Goal: Task Accomplishment & Management: Manage account settings

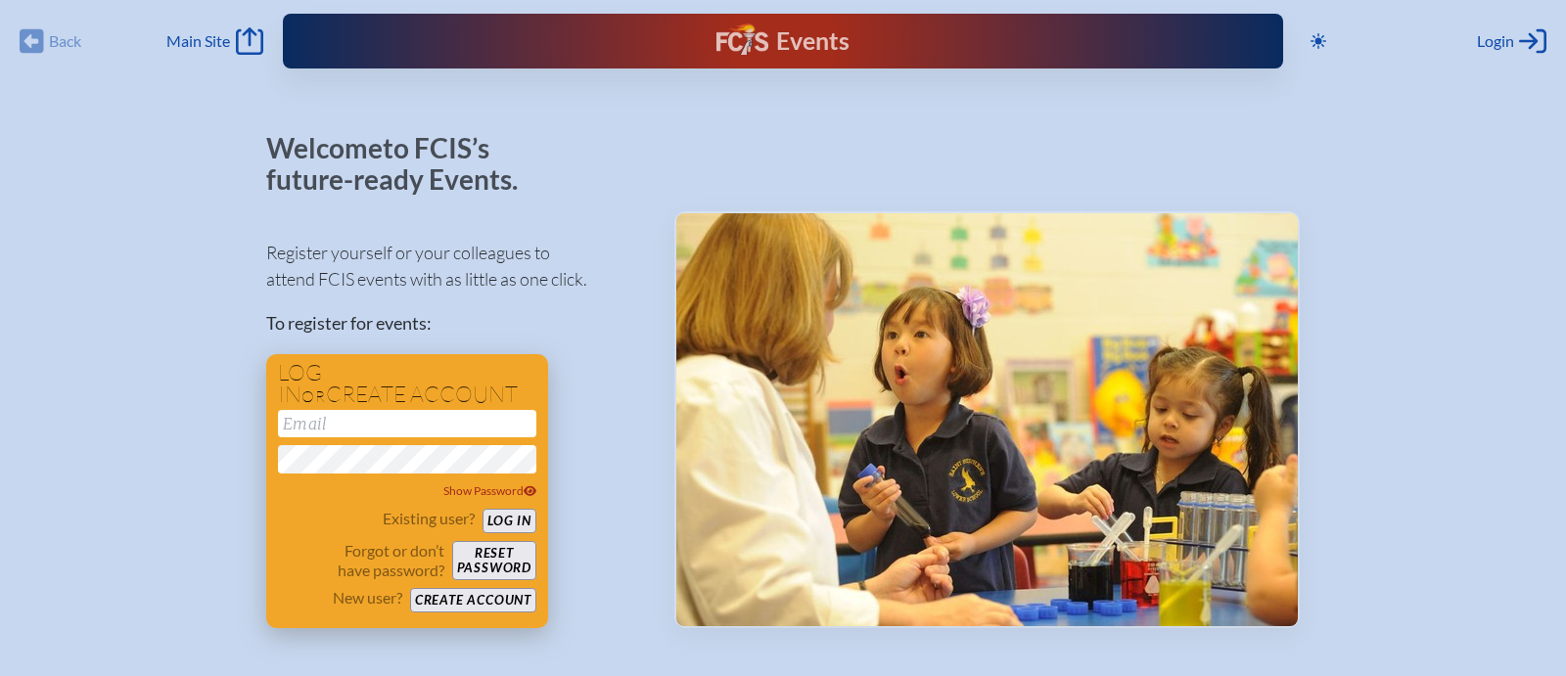
type input "[EMAIL_ADDRESS][DOMAIN_NAME]"
click at [523, 521] on button "Log in" at bounding box center [510, 521] width 54 height 24
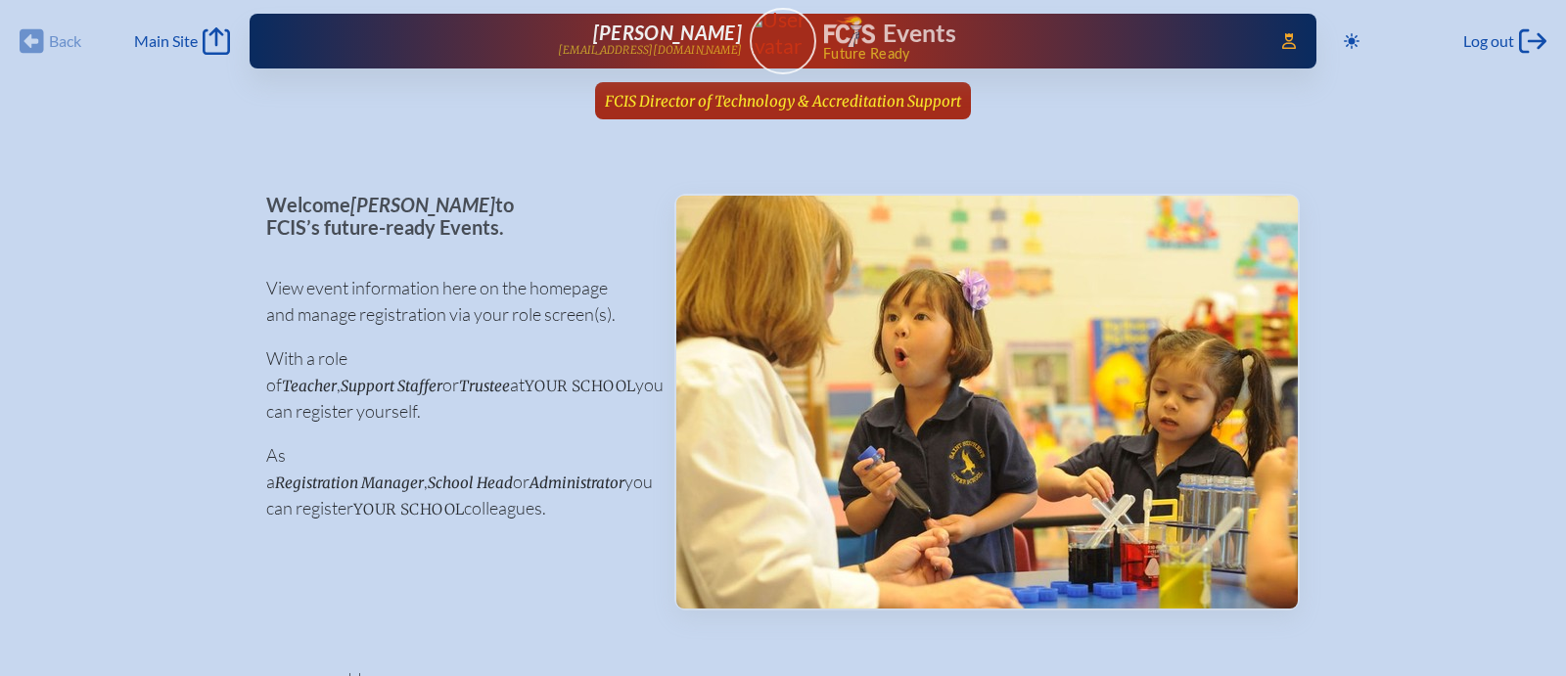
click at [846, 101] on span "FCIS Director of Technology & Accreditation Support" at bounding box center [783, 101] width 356 height 19
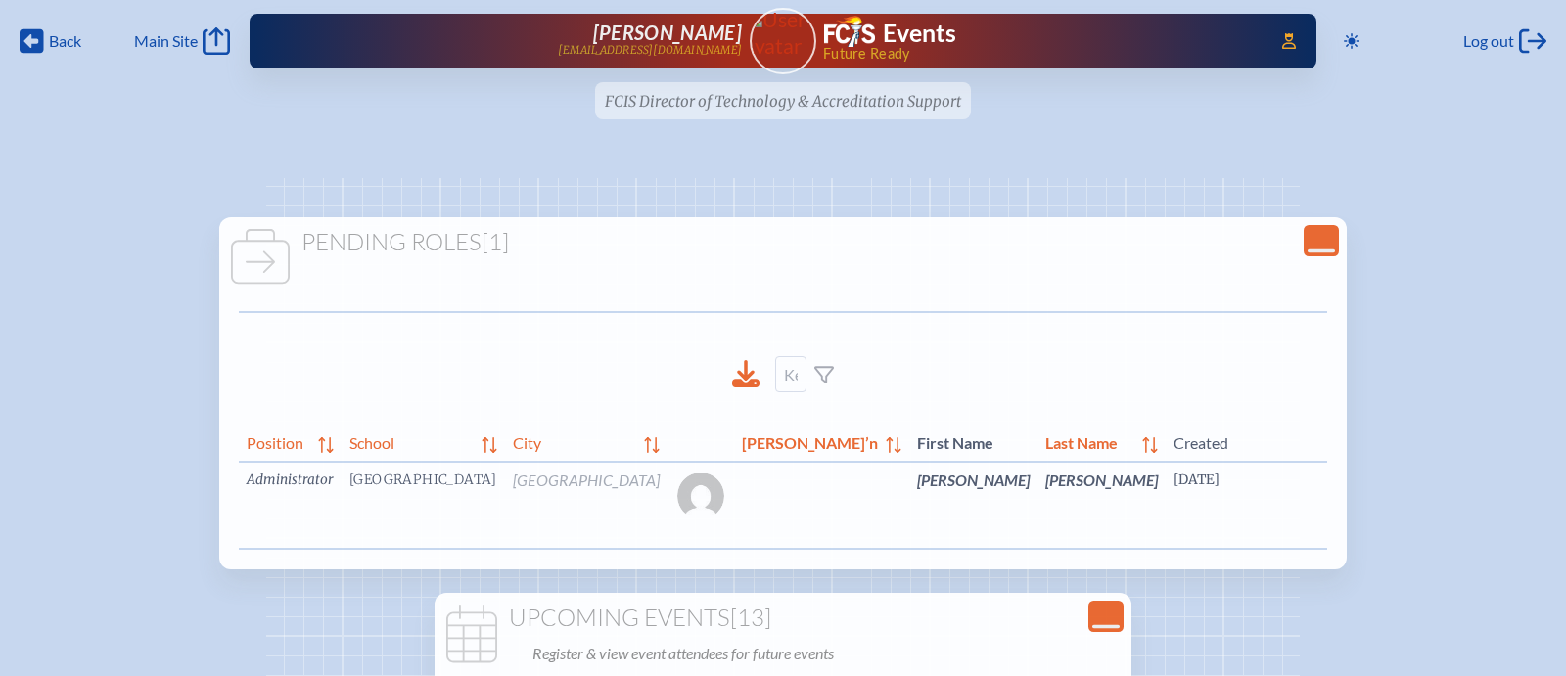
click at [1538, 517] on link "edit Person’s Details" at bounding box center [1571, 510] width 66 height 62
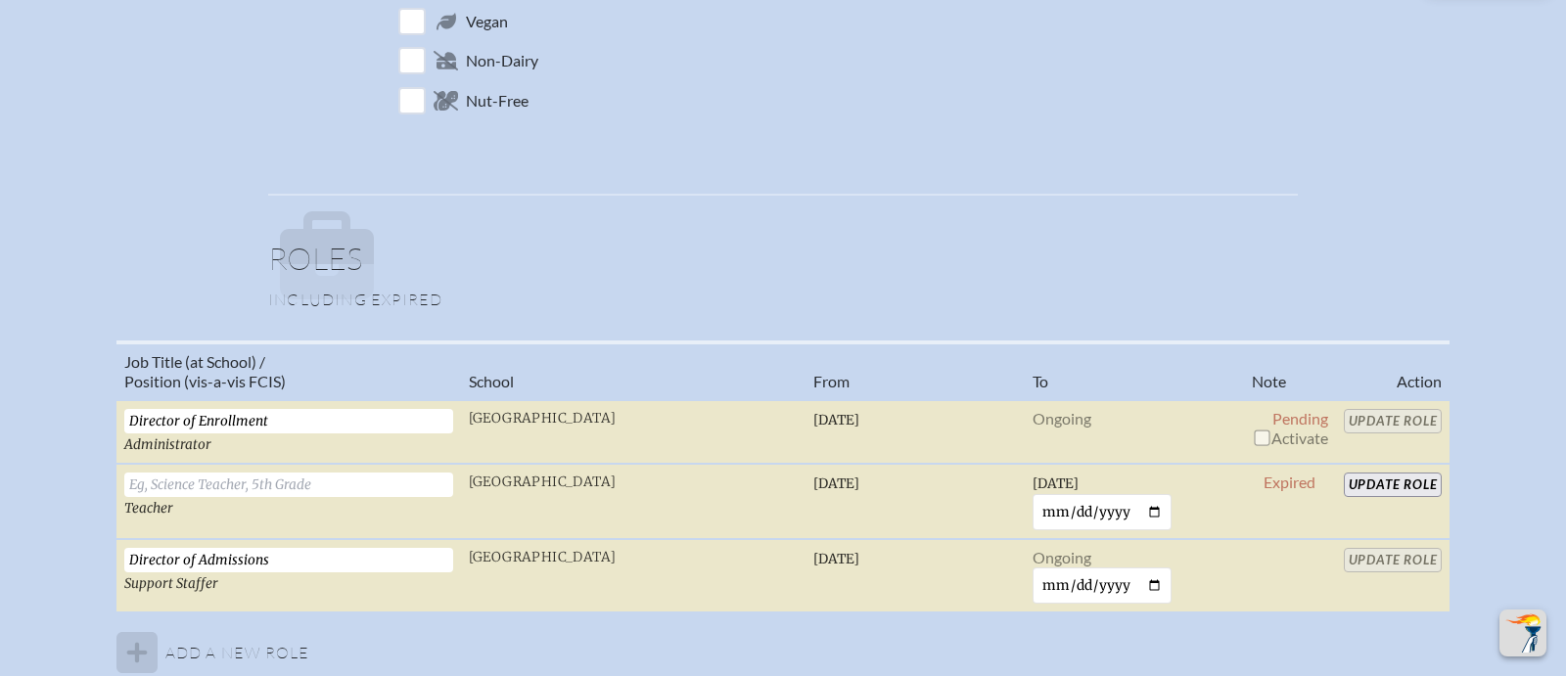
scroll to position [1150, 0]
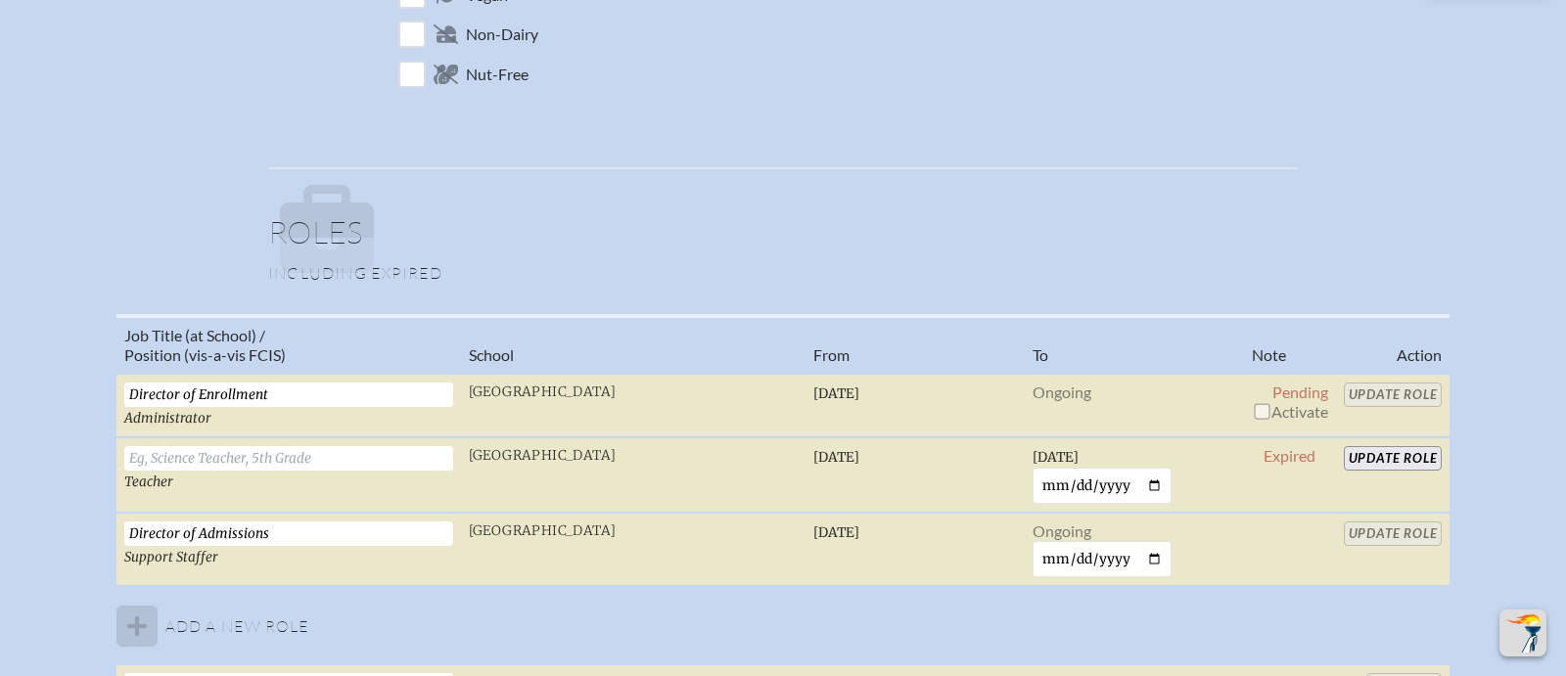
click at [1262, 413] on input "checkbox" at bounding box center [1262, 411] width 16 height 16
checkbox input "true"
click at [1371, 400] on input "Update Role" at bounding box center [1393, 395] width 99 height 24
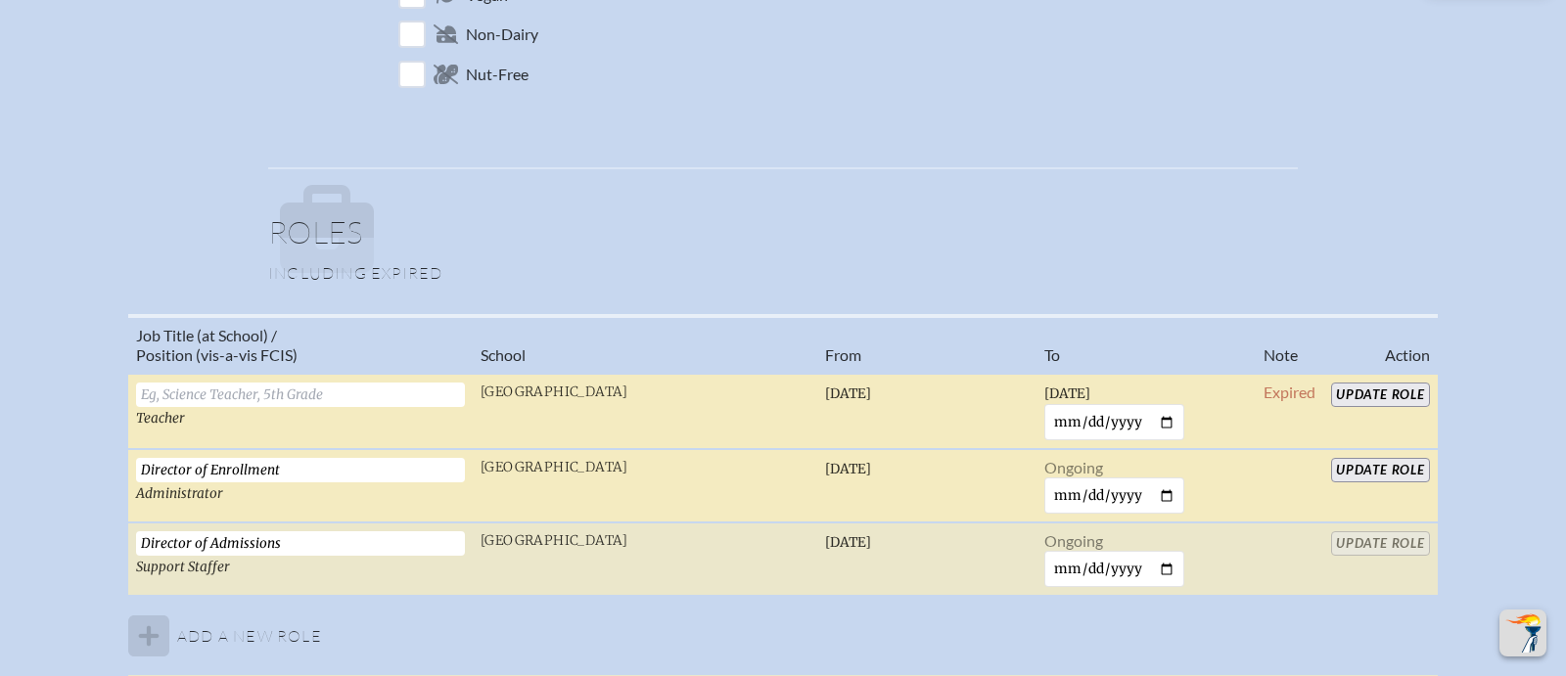
click at [1371, 400] on input "Update Role" at bounding box center [1380, 395] width 99 height 24
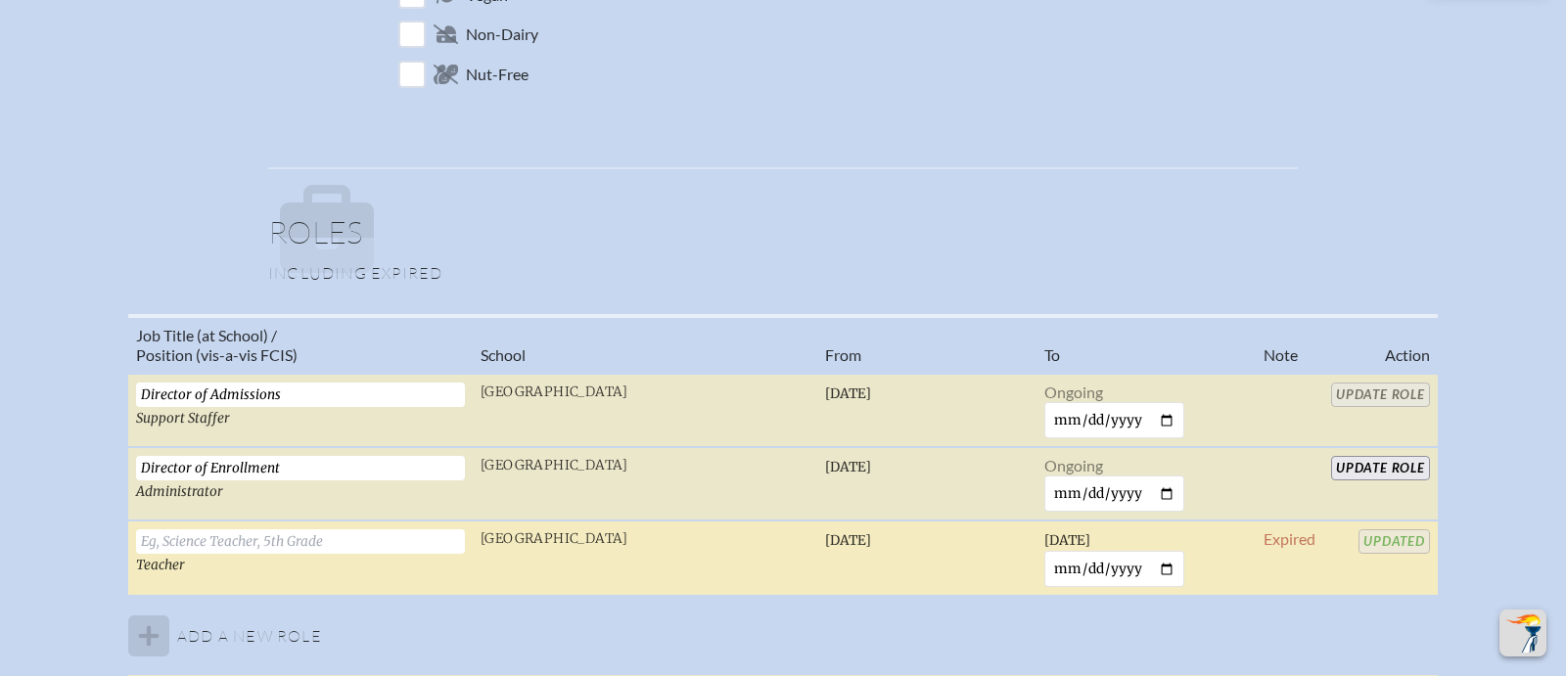
click at [1389, 535] on span "Updated" at bounding box center [1394, 540] width 71 height 19
